Goal: Task Accomplishment & Management: Complete application form

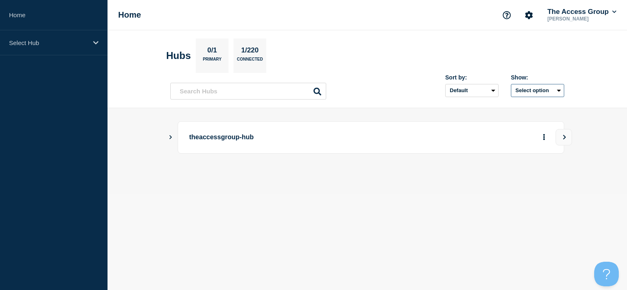
click at [540, 89] on button "Select option" at bounding box center [537, 90] width 53 height 13
click at [540, 89] on button "Select option All Open incidents Hubs" at bounding box center [537, 90] width 53 height 13
click at [265, 90] on input "text" at bounding box center [248, 91] width 156 height 17
click at [352, 36] on header "Hubs 0/1 Primary 1/220 Connected Sort by: Default Last added Last updated Most …" at bounding box center [366, 69] width 519 height 78
click at [247, 90] on input "text" at bounding box center [248, 91] width 156 height 17
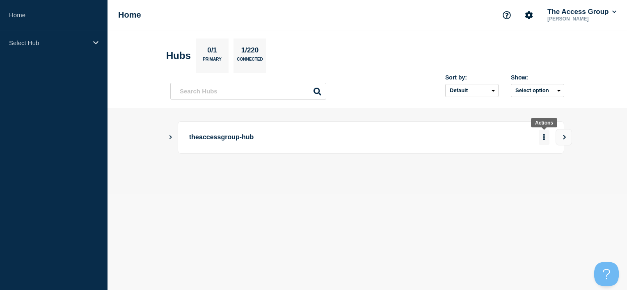
click at [545, 139] on button "More actions" at bounding box center [544, 137] width 11 height 15
click at [501, 142] on div at bounding box center [493, 137] width 118 height 15
click at [240, 142] on p "theaccessgroup-hub" at bounding box center [302, 137] width 227 height 15
click at [241, 93] on input "text" at bounding box center [248, 91] width 156 height 17
click at [378, 64] on section "Hubs 0/1 Primary 1/220 Connected" at bounding box center [367, 56] width 402 height 34
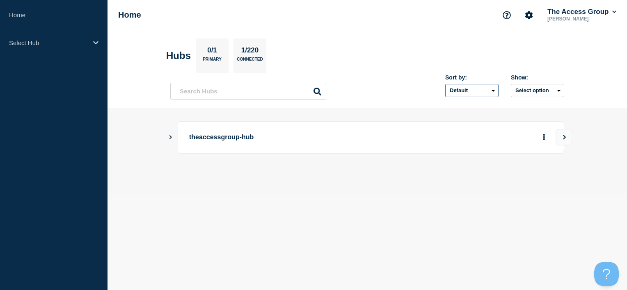
click at [470, 89] on select "Default Last added Last updated Most active A-Z" at bounding box center [471, 90] width 53 height 13
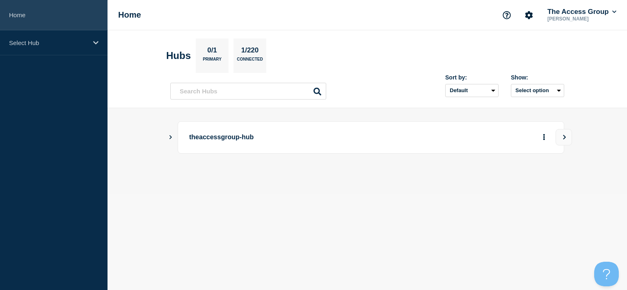
click at [25, 22] on link "Home" at bounding box center [53, 15] width 107 height 30
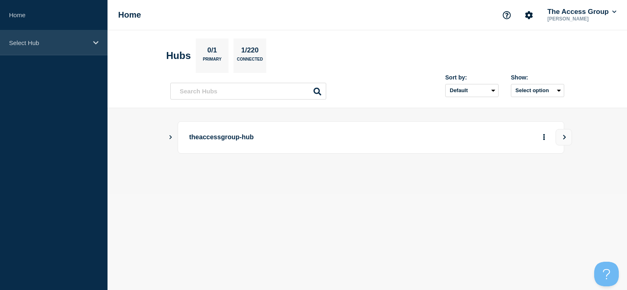
click at [45, 46] on div "Select Hub" at bounding box center [53, 42] width 107 height 25
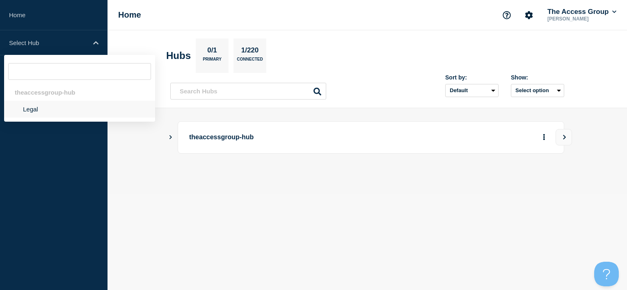
click at [47, 109] on li "Legal" at bounding box center [79, 109] width 151 height 17
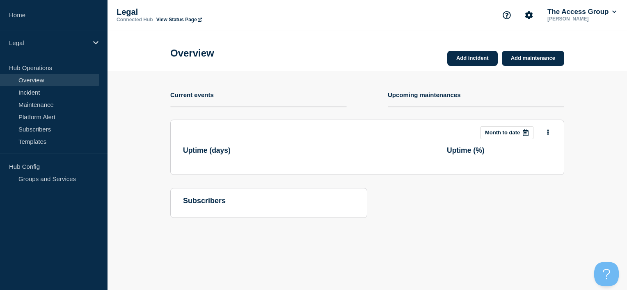
click at [219, 89] on div "Add incident Add maintenance Current events Upcoming maintenances This month Mo…" at bounding box center [367, 151] width 394 height 160
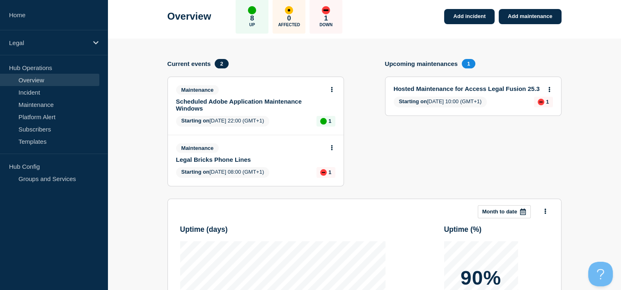
scroll to position [41, 0]
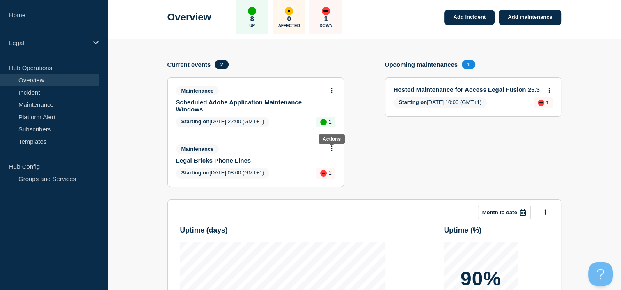
click at [330, 147] on body "Home Legal Hub Operations Overview Incident Maintenance Platform Alert Subscrib…" at bounding box center [310, 104] width 621 height 290
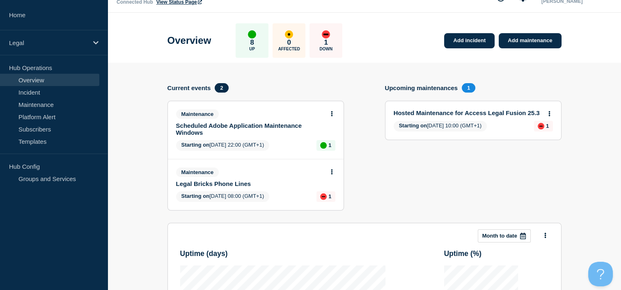
scroll to position [0, 0]
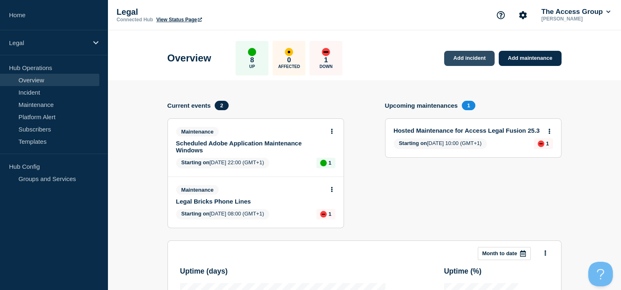
click at [461, 61] on link "Add incident" at bounding box center [469, 58] width 50 height 15
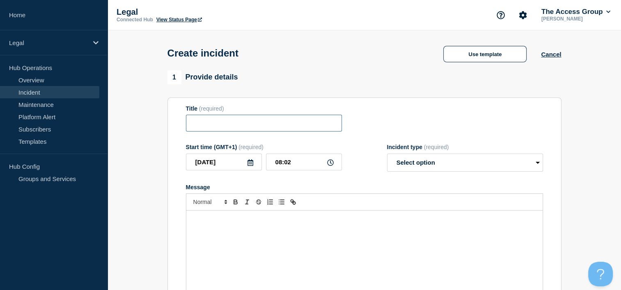
click at [215, 123] on input "Title" at bounding box center [264, 123] width 156 height 17
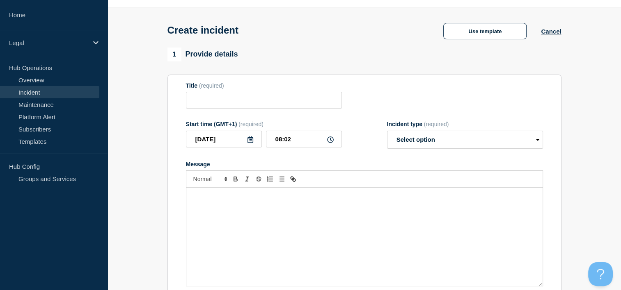
scroll to position [82, 0]
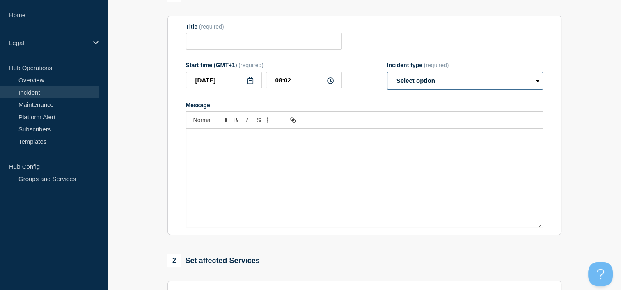
click at [469, 84] on select "Select option Investigating Identified Monitoring" at bounding box center [465, 81] width 156 height 18
click at [359, 99] on form "Title (required) Start time (GMT+1) (required) 2025-09-24 08:02 Incident type (…" at bounding box center [364, 125] width 357 height 205
